Goal: Task Accomplishment & Management: Manage account settings

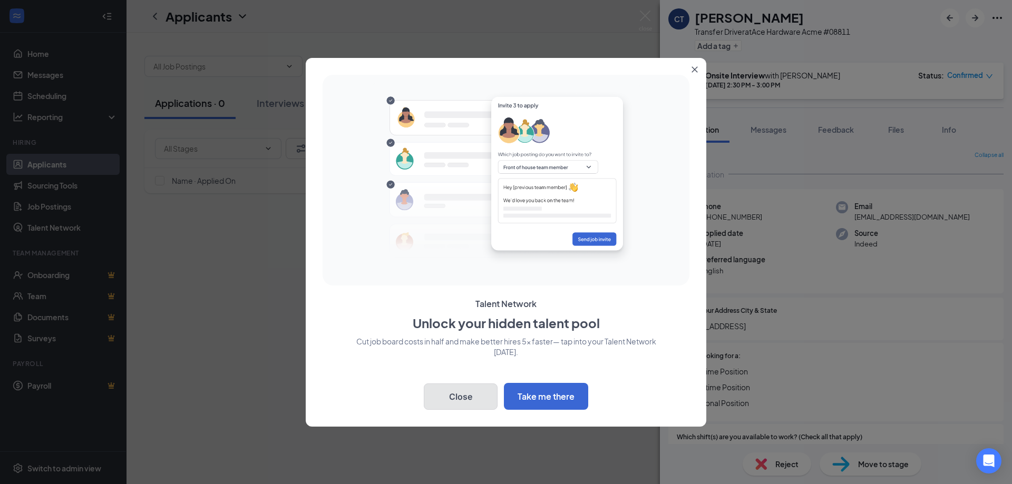
click at [452, 389] on button "Close" at bounding box center [461, 397] width 74 height 26
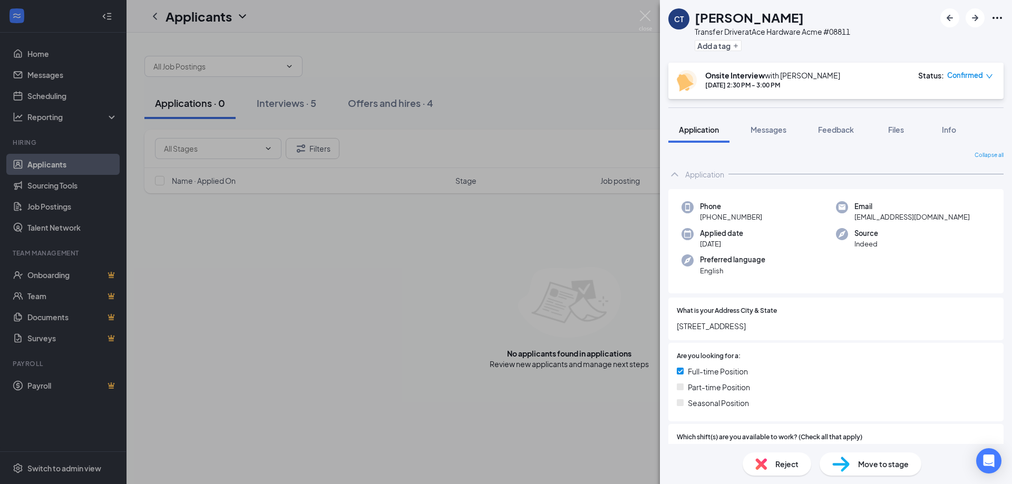
click at [693, 130] on span "Application" at bounding box center [699, 129] width 40 height 9
click at [693, 131] on span "Application" at bounding box center [699, 129] width 40 height 9
click at [998, 17] on icon "Ellipses" at bounding box center [996, 18] width 9 height 2
click at [909, 40] on link "View full application" at bounding box center [940, 42] width 114 height 11
click at [284, 101] on div "CT Cameron Thoreson Transfer Driver at Ace Hardware Acme #08811 Add a tag Onsit…" at bounding box center [506, 242] width 1012 height 484
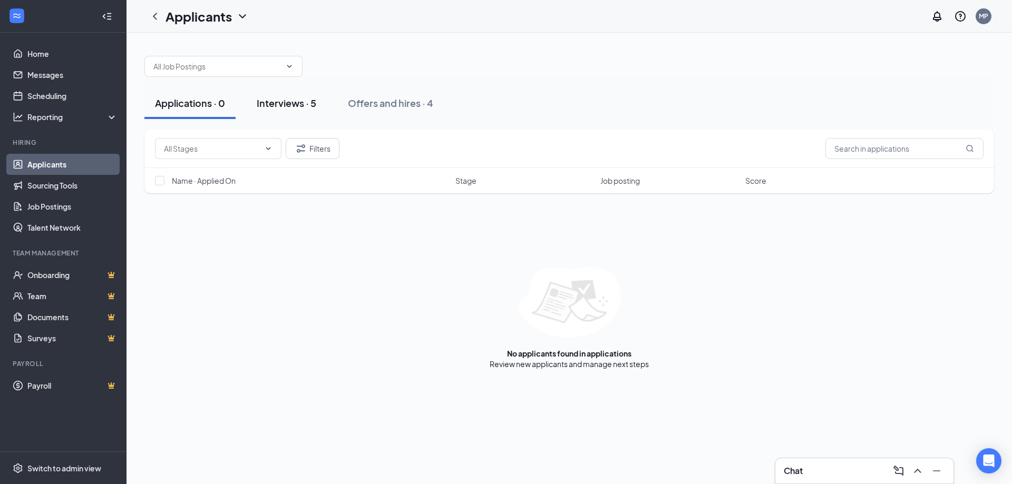
click at [286, 105] on div "Interviews · 5" at bounding box center [287, 102] width 60 height 13
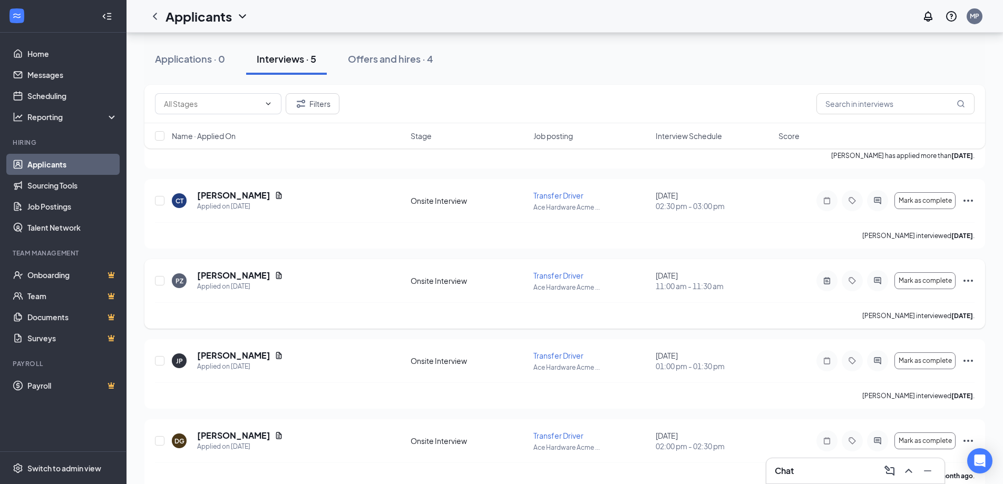
scroll to position [105, 0]
click at [972, 279] on icon "Ellipses" at bounding box center [968, 280] width 13 height 13
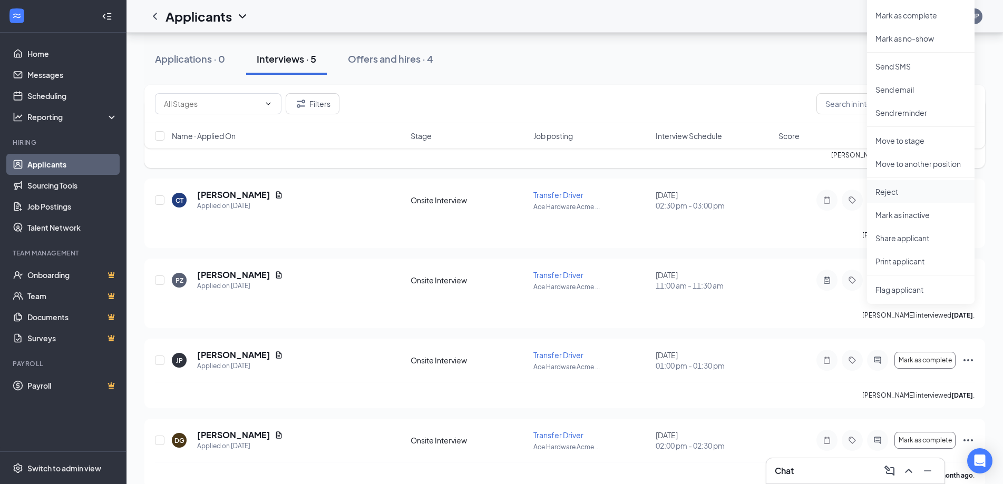
click at [884, 192] on p "Reject" at bounding box center [920, 192] width 91 height 11
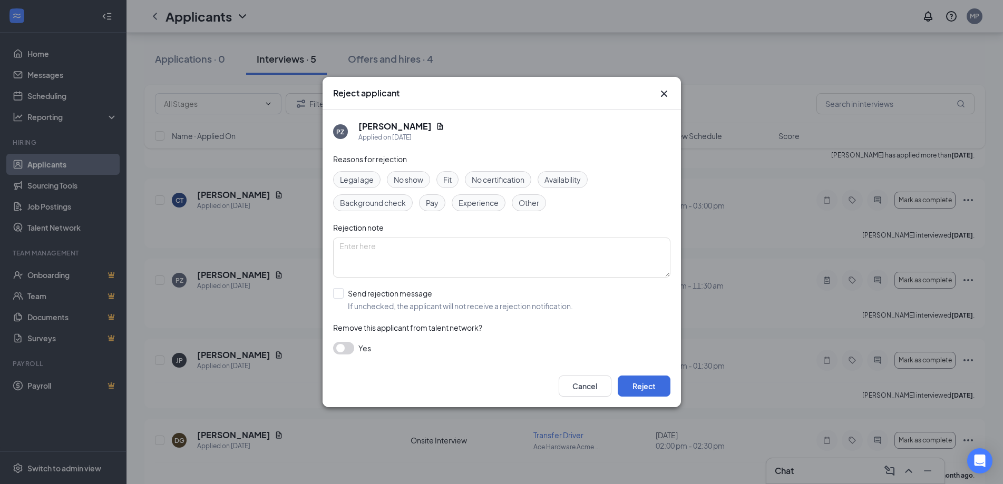
click at [404, 180] on span "No show" at bounding box center [409, 180] width 30 height 12
click at [646, 382] on button "Reject" at bounding box center [644, 386] width 53 height 21
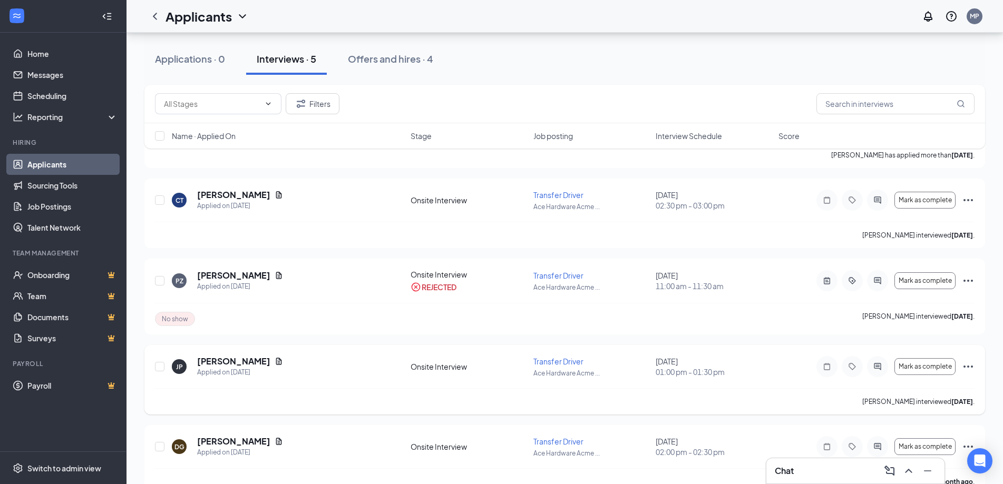
click at [967, 365] on icon "Ellipses" at bounding box center [968, 367] width 13 height 13
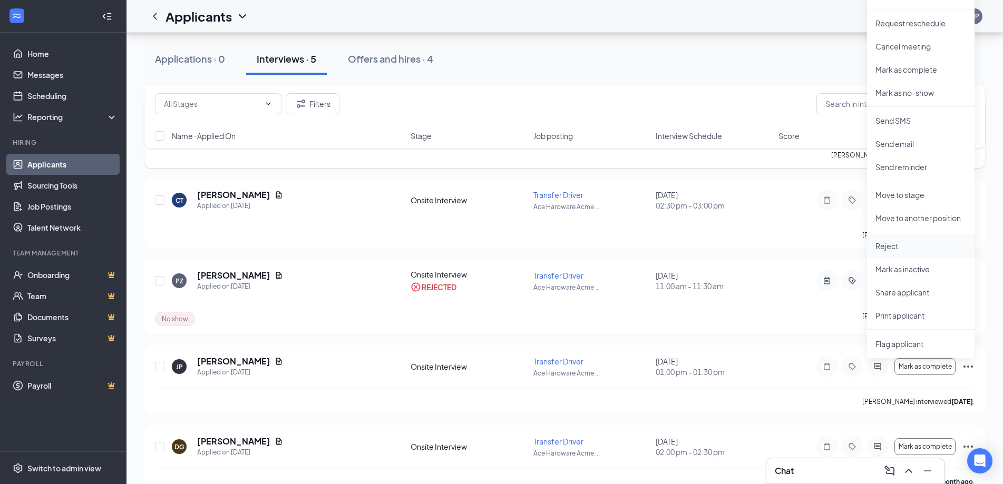
click at [888, 245] on p "Reject" at bounding box center [920, 246] width 91 height 11
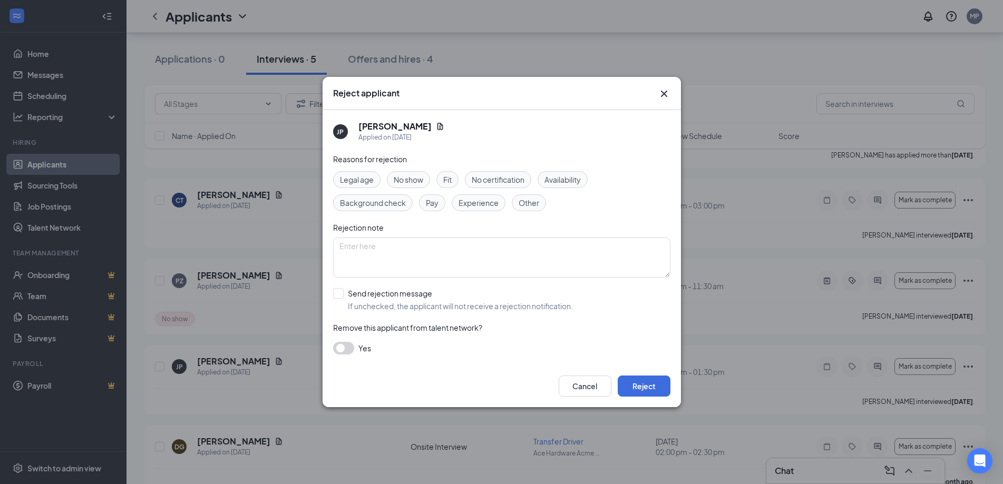
click at [408, 179] on span "No show" at bounding box center [409, 180] width 30 height 12
click at [640, 385] on button "Reject" at bounding box center [644, 386] width 53 height 21
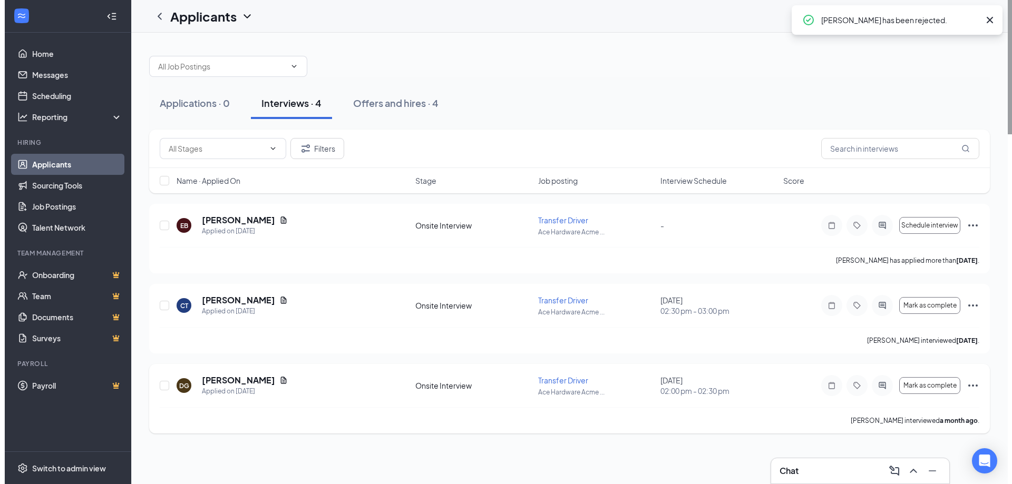
scroll to position [0, 0]
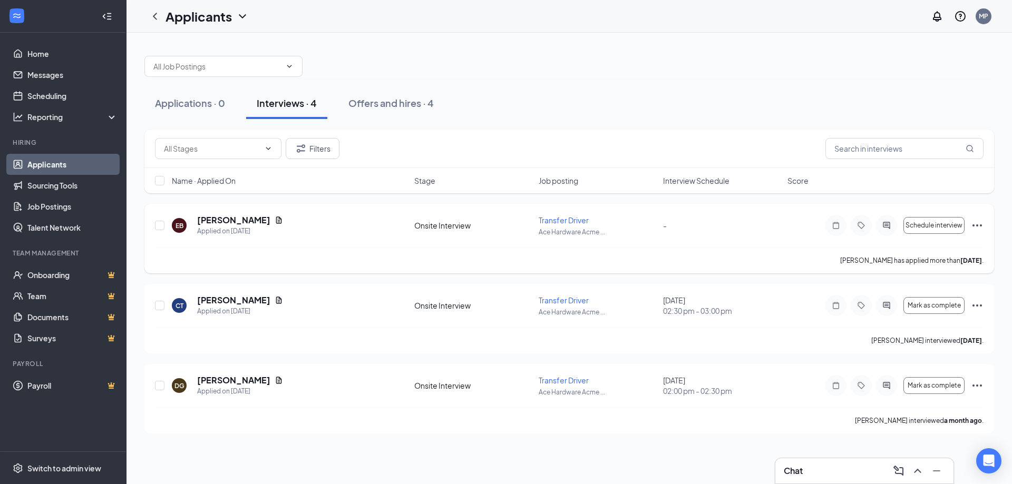
click at [976, 223] on icon "Ellipses" at bounding box center [977, 225] width 13 height 13
click at [713, 257] on div "Emily Barnhart has applied more than 6 days ago ." at bounding box center [569, 260] width 829 height 26
click at [943, 225] on span "Schedule interview" at bounding box center [933, 225] width 57 height 7
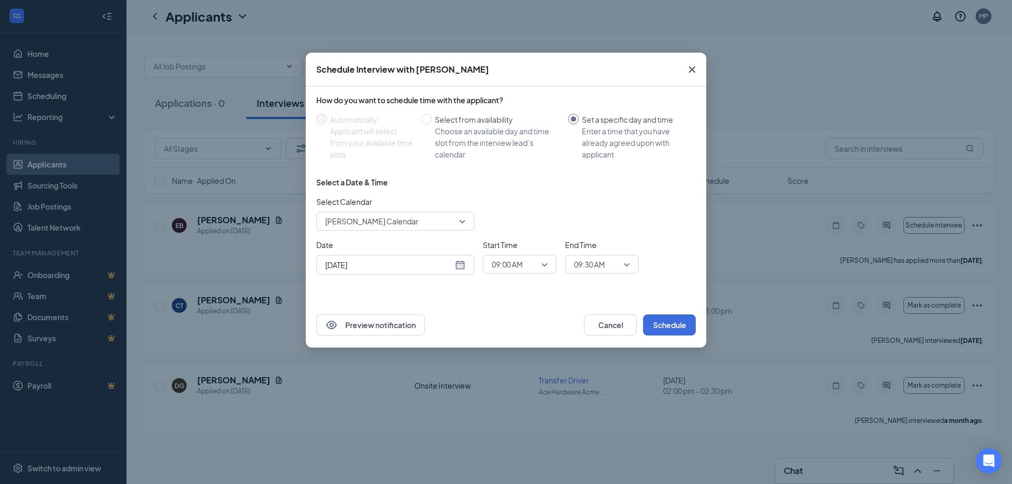
click at [463, 267] on div "Aug 27, 2025" at bounding box center [395, 265] width 140 height 12
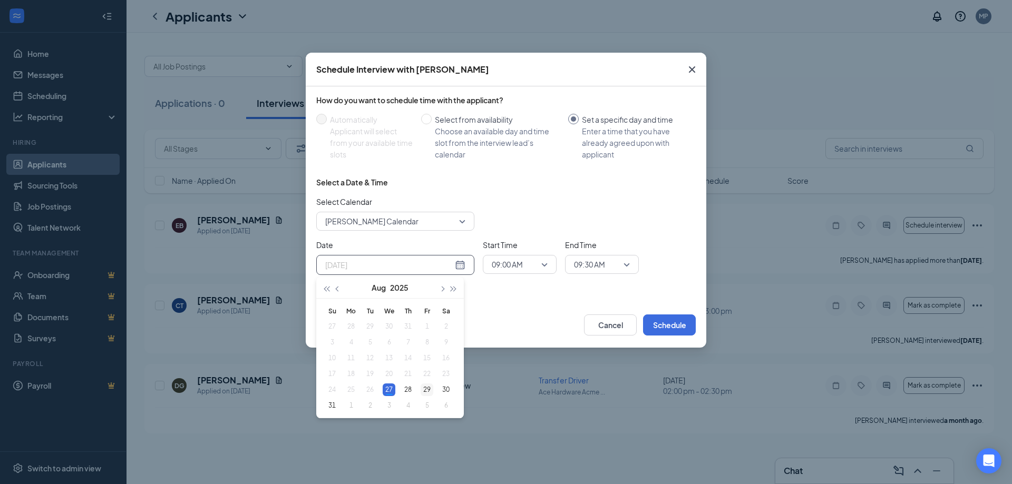
type input "Aug 29, 2025"
click at [427, 389] on div "29" at bounding box center [427, 390] width 13 height 13
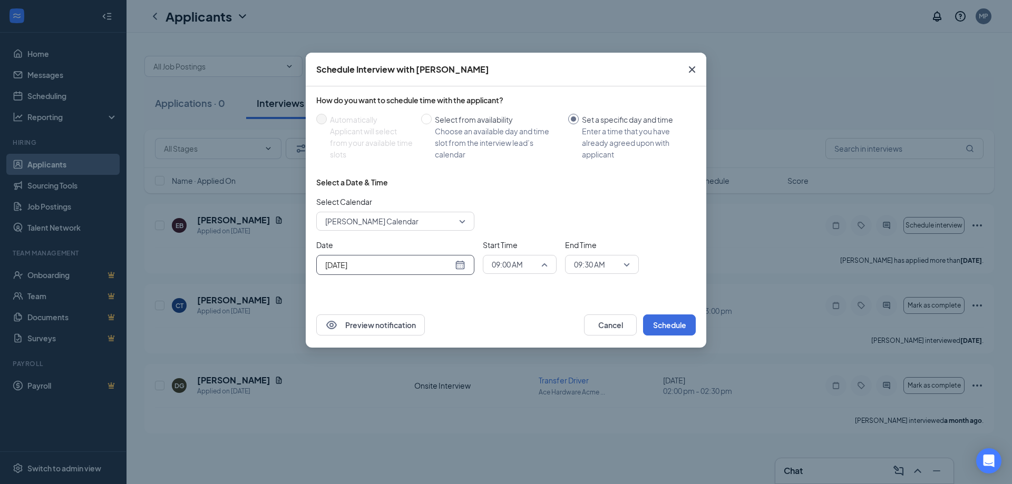
click at [542, 265] on span "09:00 AM" at bounding box center [520, 265] width 56 height 16
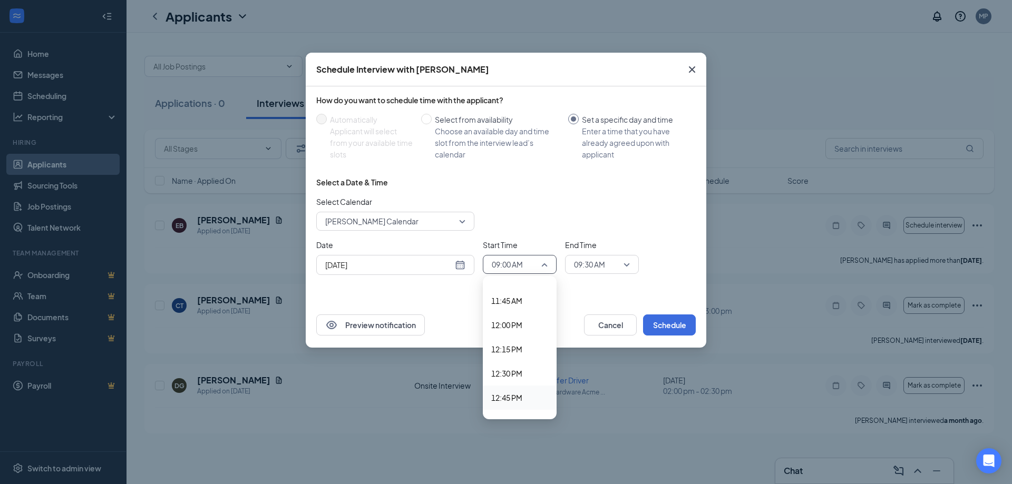
scroll to position [1185, 0]
click at [501, 368] on span "01:00 PM" at bounding box center [506, 370] width 31 height 12
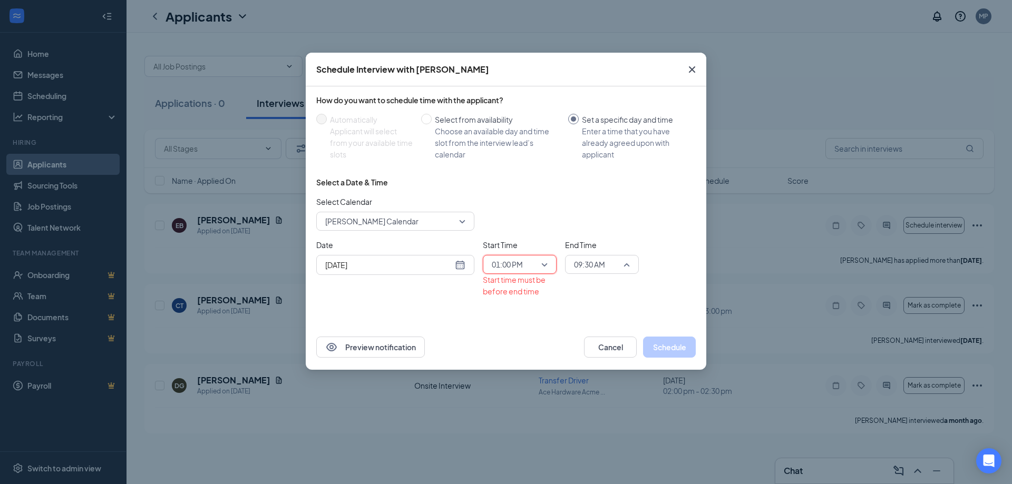
click at [626, 260] on span "09:30 AM" at bounding box center [602, 265] width 56 height 16
click at [590, 367] on span "01:30 PM" at bounding box center [588, 370] width 31 height 12
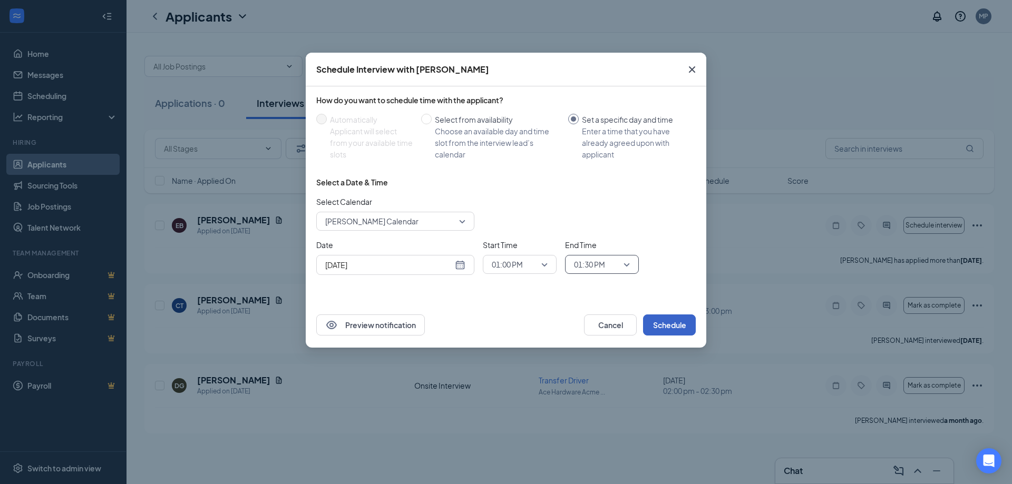
click at [671, 321] on button "Schedule" at bounding box center [669, 325] width 53 height 21
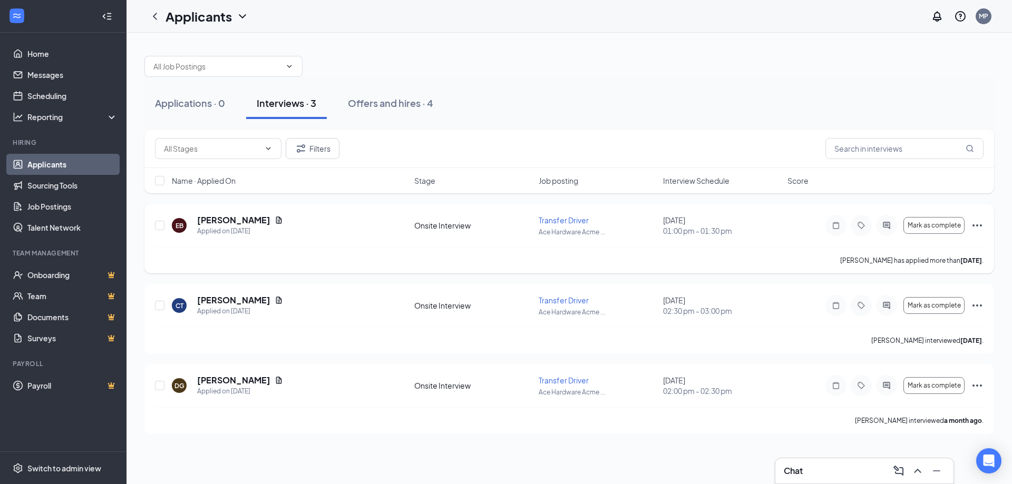
click at [977, 223] on icon "Ellipses" at bounding box center [977, 225] width 13 height 13
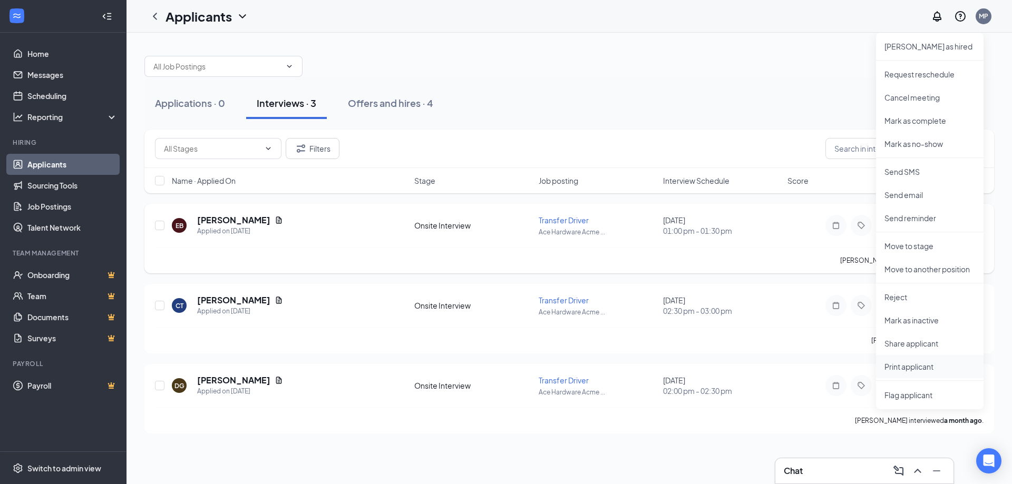
click at [921, 367] on p "Print applicant" at bounding box center [929, 367] width 91 height 11
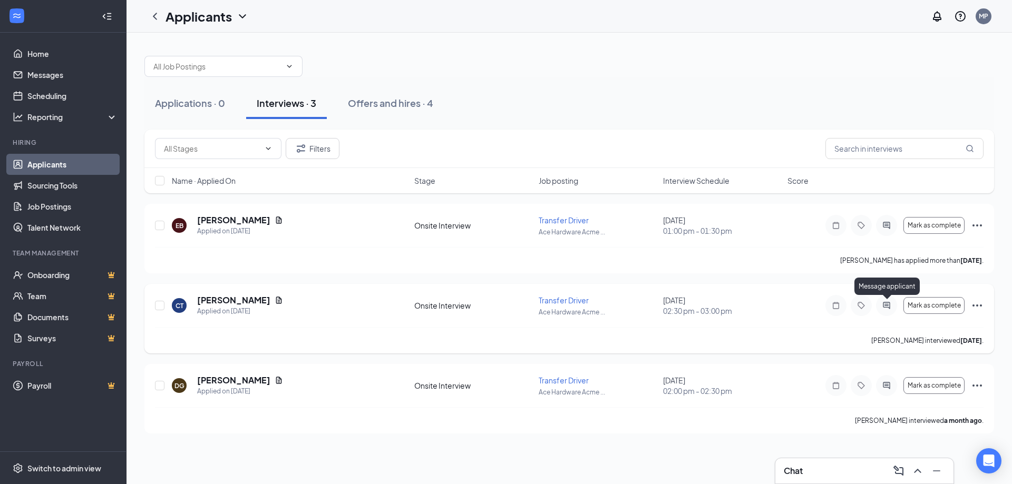
click at [886, 306] on icon "ActiveChat" at bounding box center [886, 305] width 13 height 8
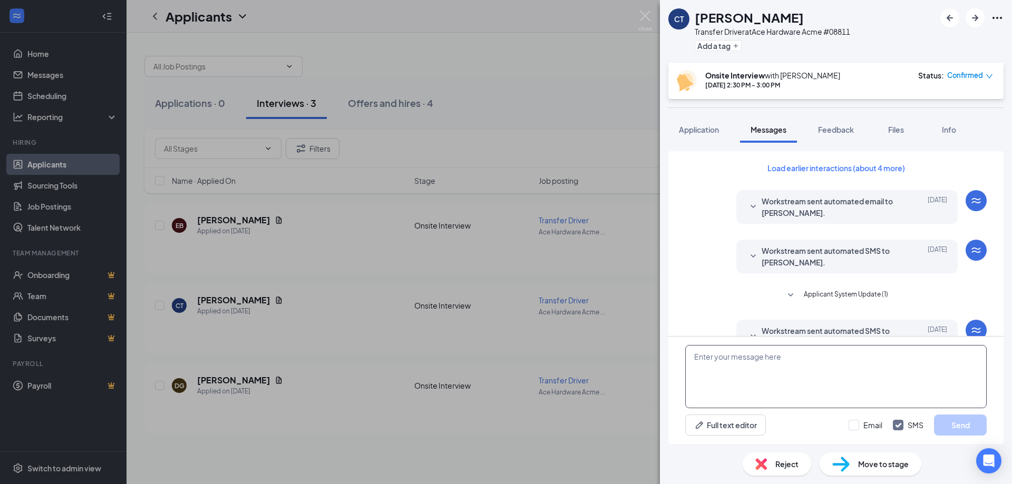
click at [703, 362] on textarea at bounding box center [835, 376] width 301 height 63
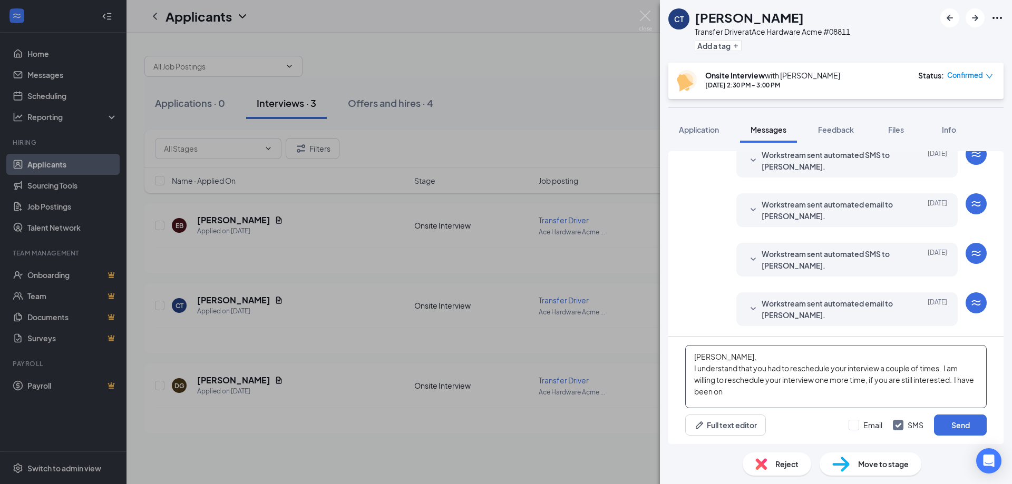
scroll to position [367, 0]
type textarea "Cameron, I understand that you had to reschedule your interview a couple of tim…"
click at [943, 424] on button "Send" at bounding box center [960, 425] width 53 height 21
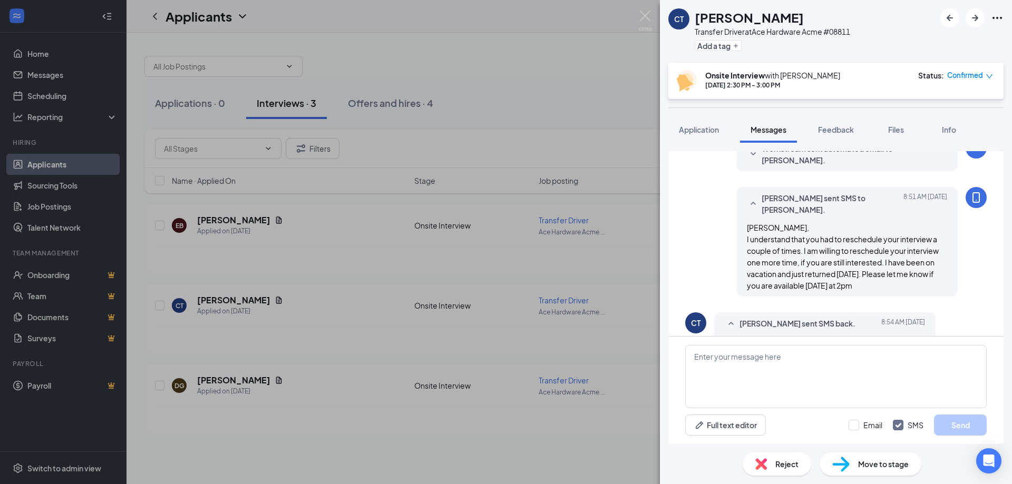
scroll to position [550, 0]
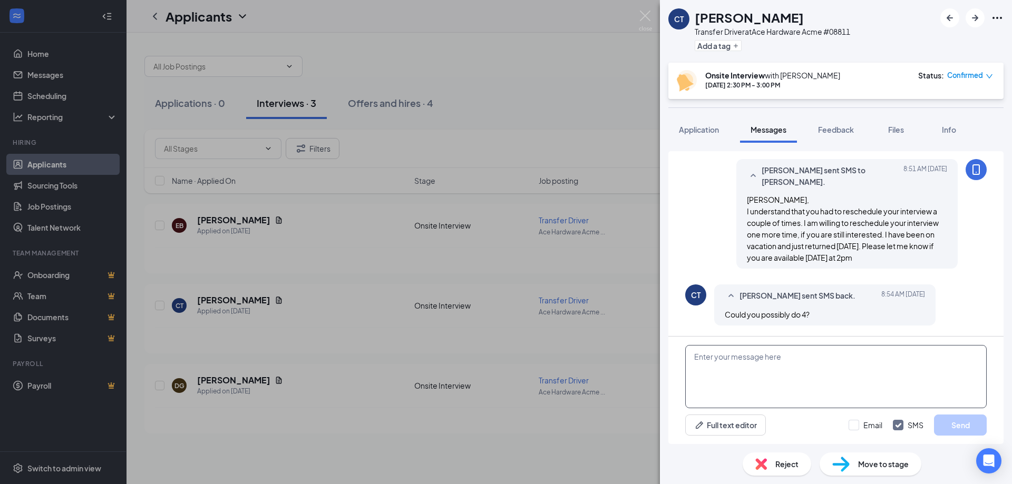
click at [782, 359] on textarea at bounding box center [835, 376] width 301 height 63
type textarea "Absolutlely I will see you Friday at 4"
click at [951, 430] on button "Send" at bounding box center [960, 425] width 53 height 21
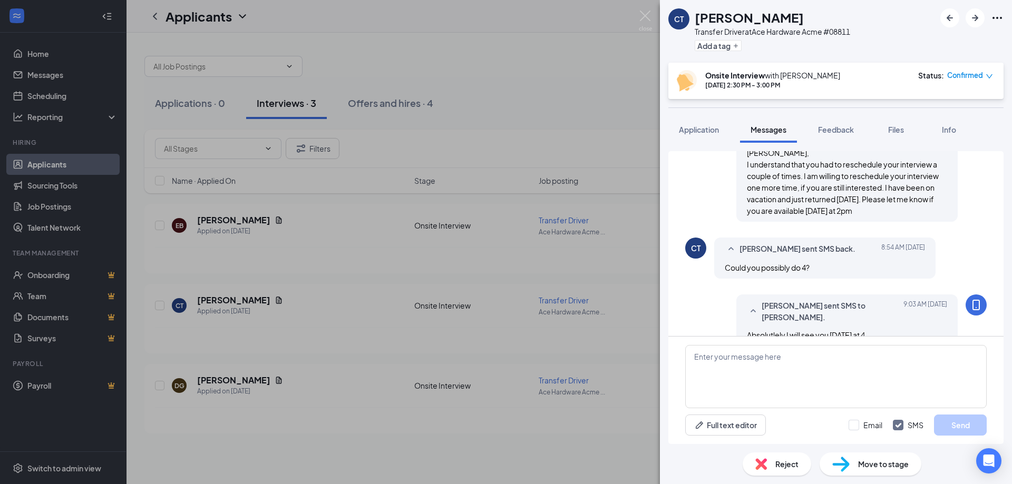
scroll to position [617, 0]
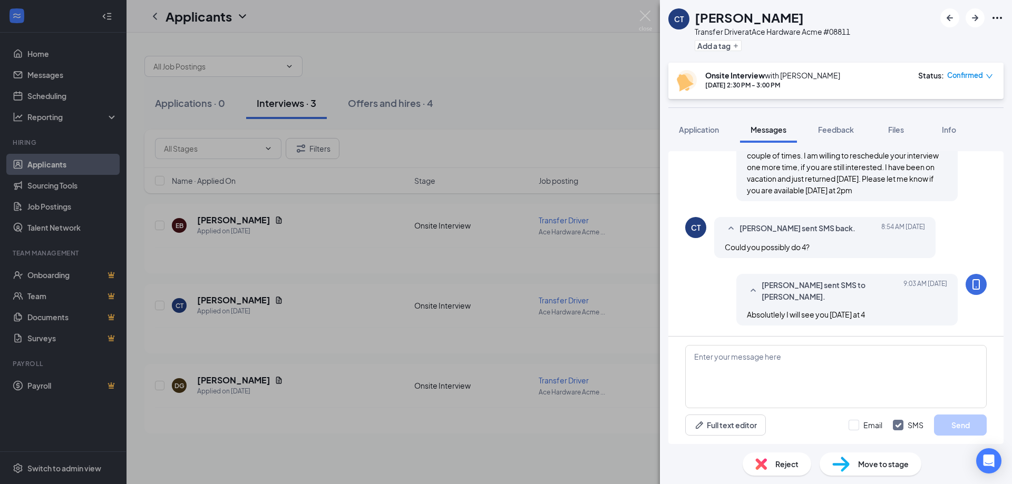
click at [509, 219] on div "CT Cameron Thoreson Transfer Driver at Ace Hardware Acme #08811 Add a tag Onsit…" at bounding box center [506, 242] width 1012 height 484
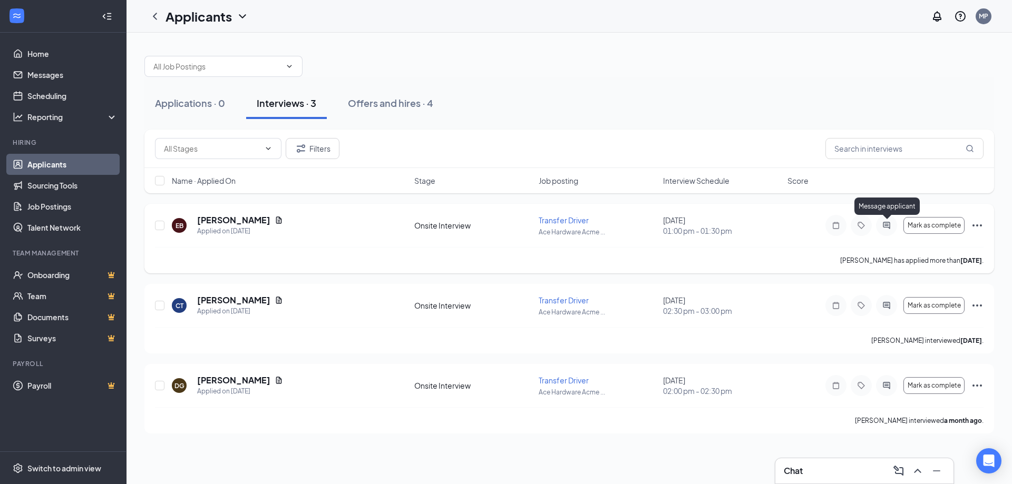
click at [885, 224] on icon "ActiveChat" at bounding box center [886, 225] width 7 height 7
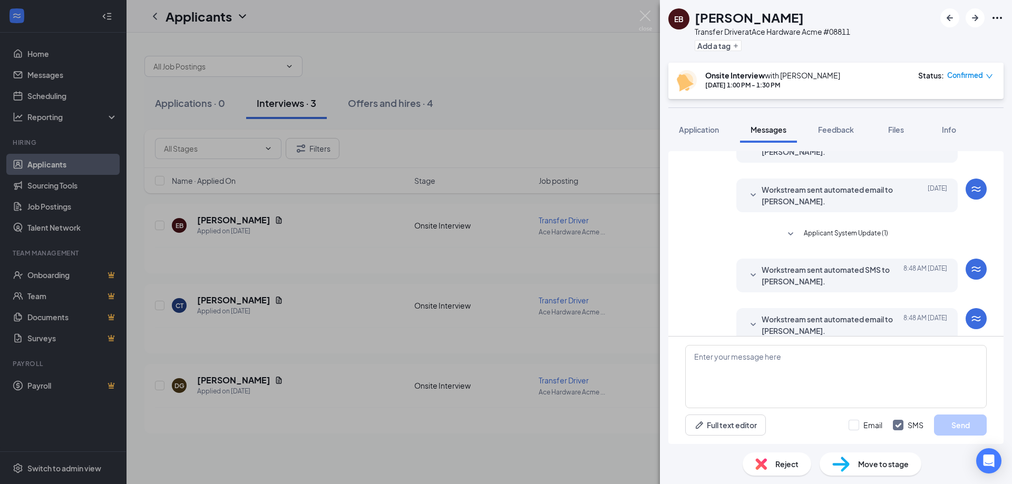
scroll to position [254, 0]
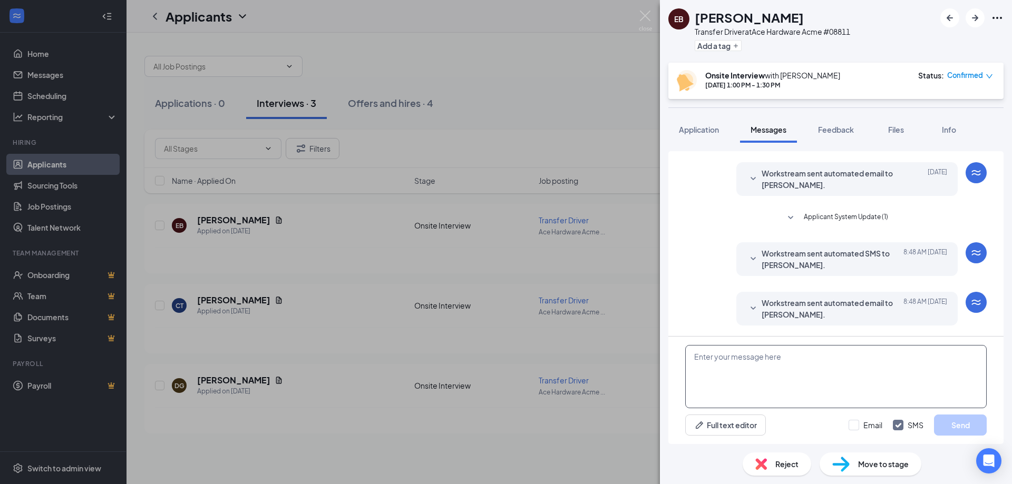
click at [713, 366] on textarea at bounding box center [835, 376] width 301 height 63
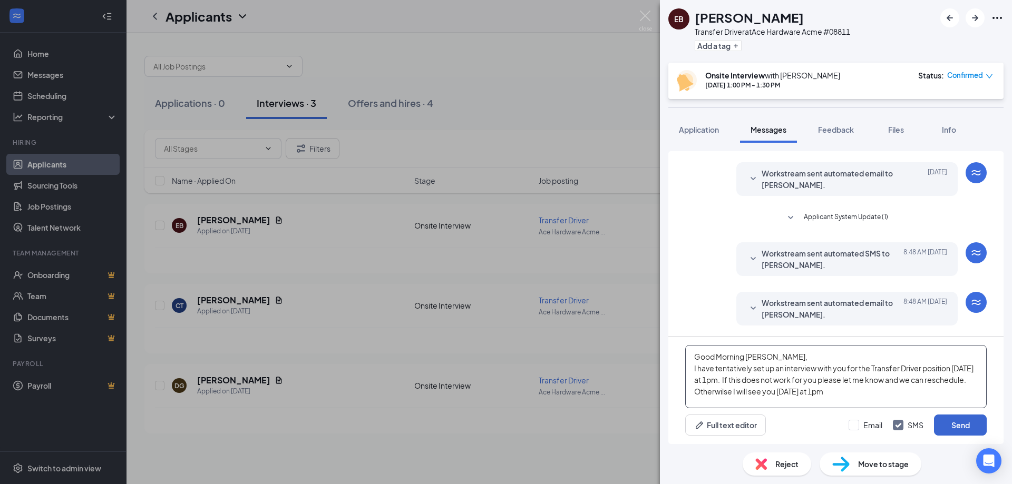
type textarea "Good Morning Emily, I have tentatively set up an interview with you for the Tra…"
click at [954, 426] on button "Send" at bounding box center [960, 425] width 53 height 21
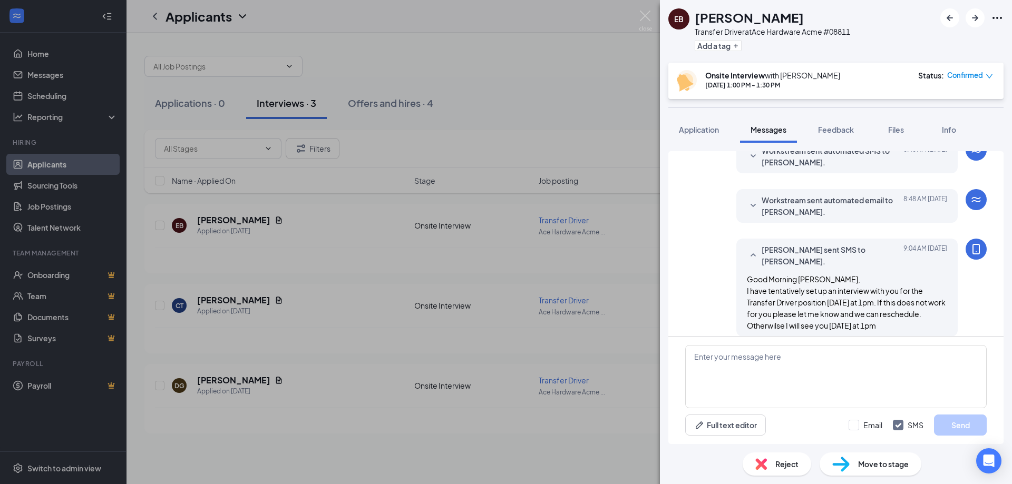
scroll to position [357, 0]
drag, startPoint x: 363, startPoint y: 233, endPoint x: 144, endPoint y: 117, distance: 247.3
click at [363, 233] on div "EB Emily Barnhart Transfer Driver at Ace Hardware Acme #08811 Add a tag Onsite …" at bounding box center [506, 242] width 1012 height 484
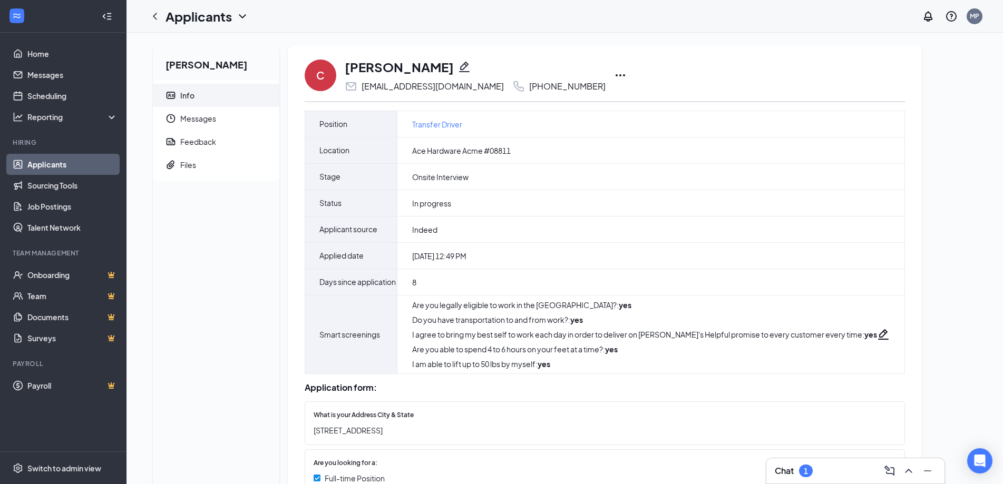
click at [806, 468] on div "1" at bounding box center [806, 471] width 4 height 9
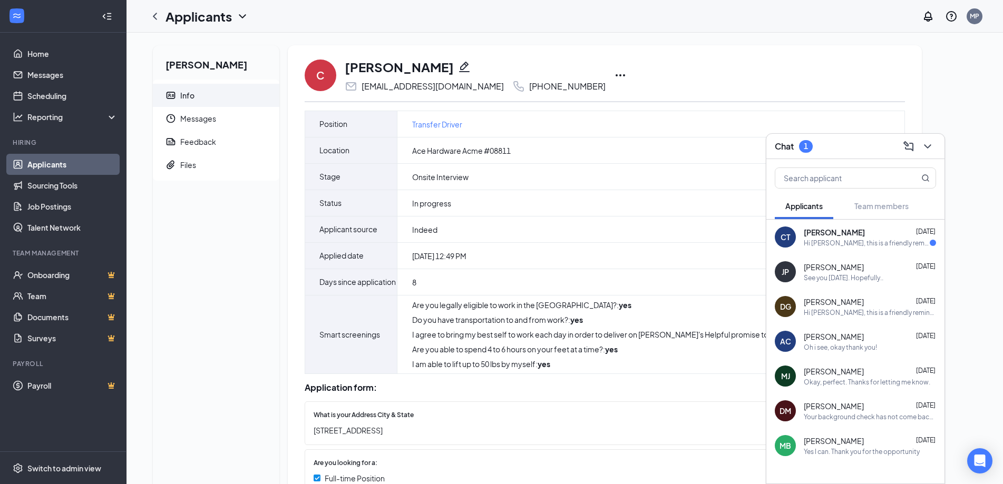
click at [843, 240] on div "Hi [PERSON_NAME], this is a friendly reminder. Your meeting with Ace Hardware f…" at bounding box center [867, 243] width 126 height 9
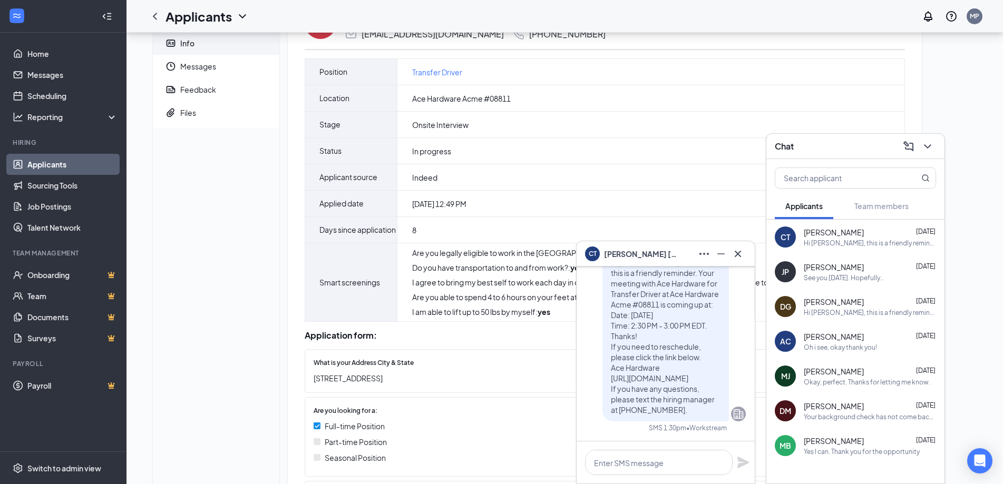
scroll to position [105, 0]
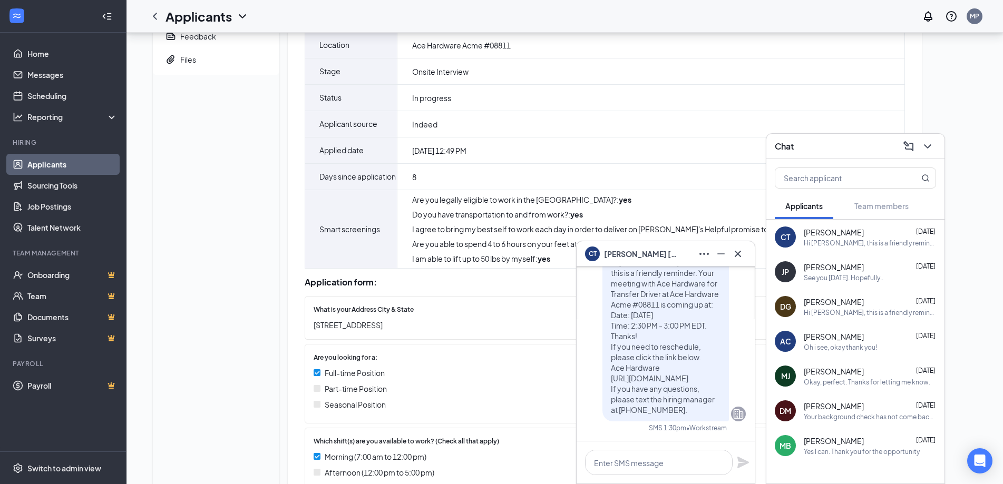
click at [543, 340] on div "What is your Address City & State [STREET_ADDRESS]" at bounding box center [605, 318] width 600 height 44
click at [737, 255] on icon "Cross" at bounding box center [738, 253] width 6 height 6
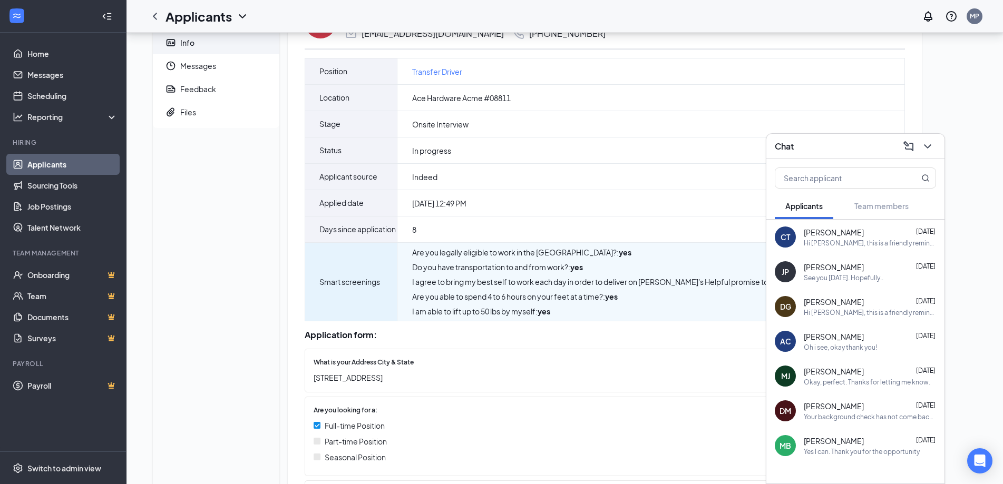
scroll to position [0, 0]
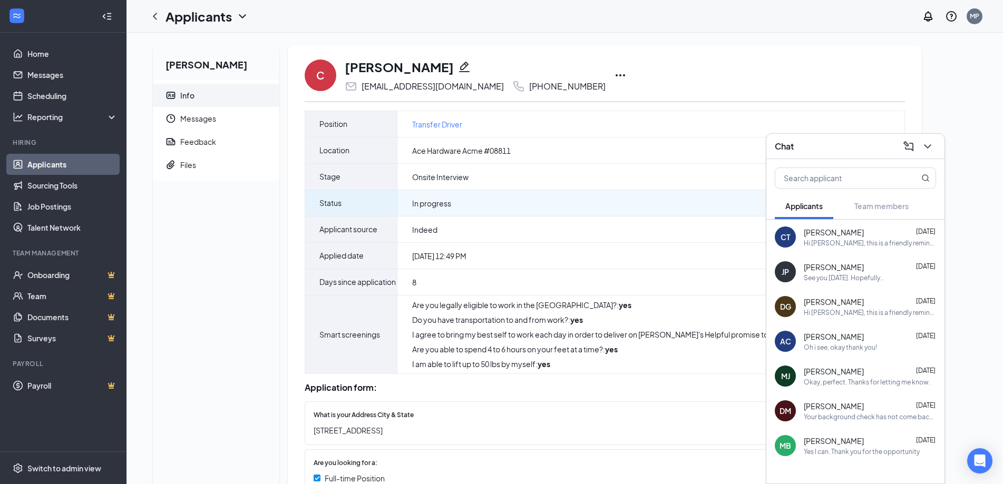
click at [707, 214] on div "In progress" at bounding box center [650, 203] width 507 height 26
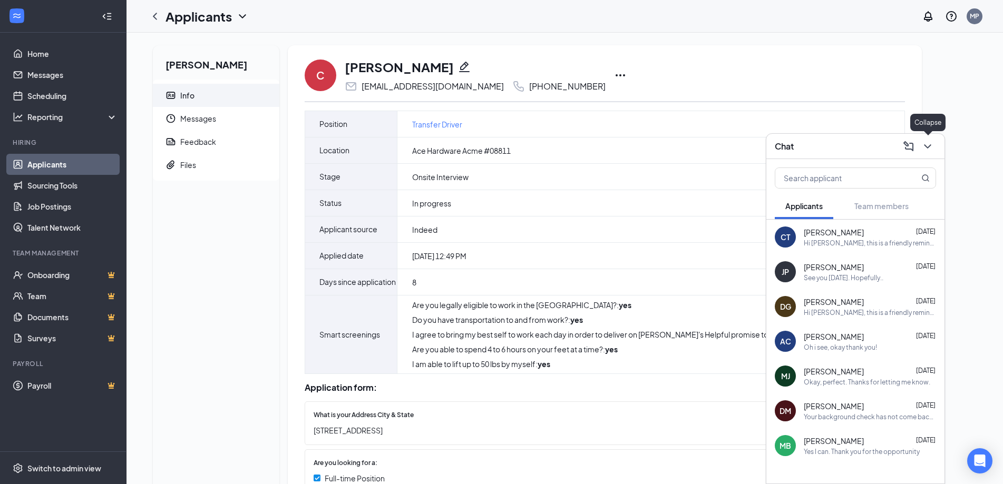
click at [927, 147] on icon "ChevronDown" at bounding box center [927, 146] width 7 height 4
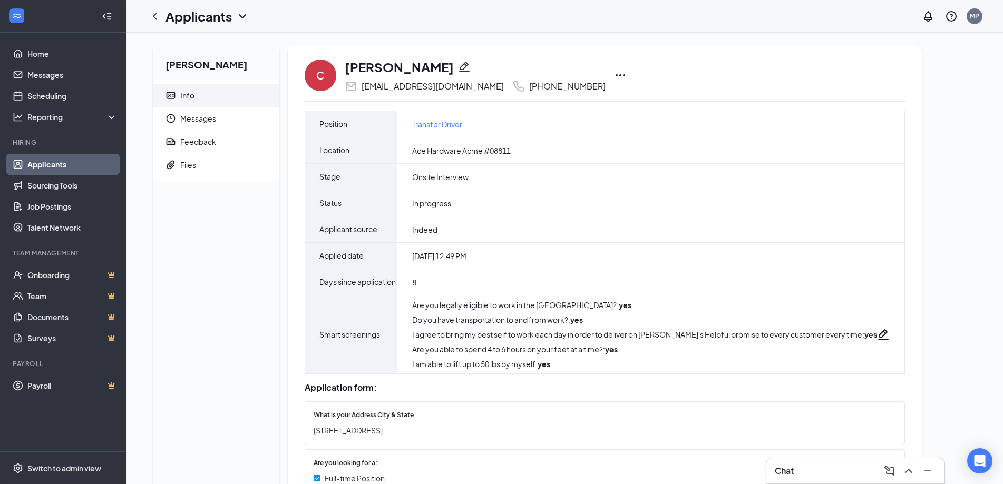
click at [614, 74] on icon "Ellipses" at bounding box center [620, 75] width 13 height 13
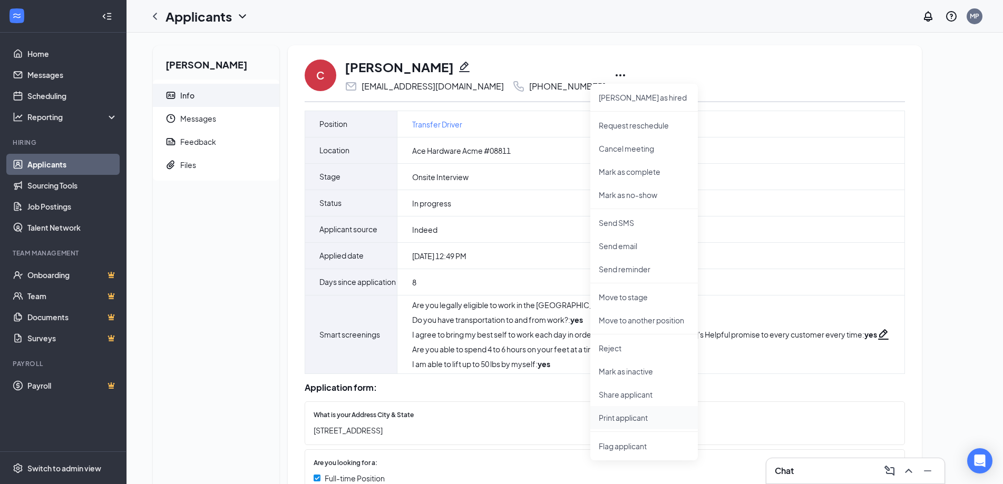
click at [624, 420] on p "Print applicant" at bounding box center [644, 418] width 91 height 11
